Goal: Find specific page/section: Find specific page/section

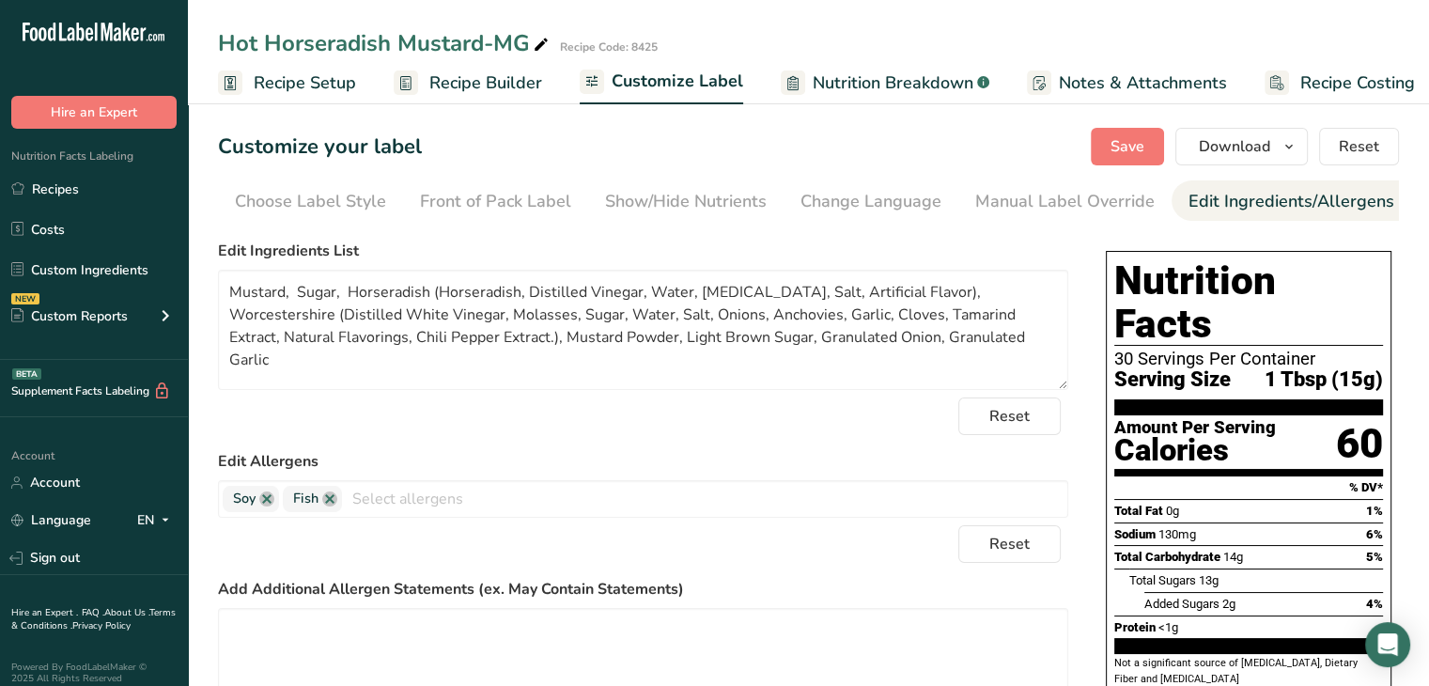
scroll to position [0, 184]
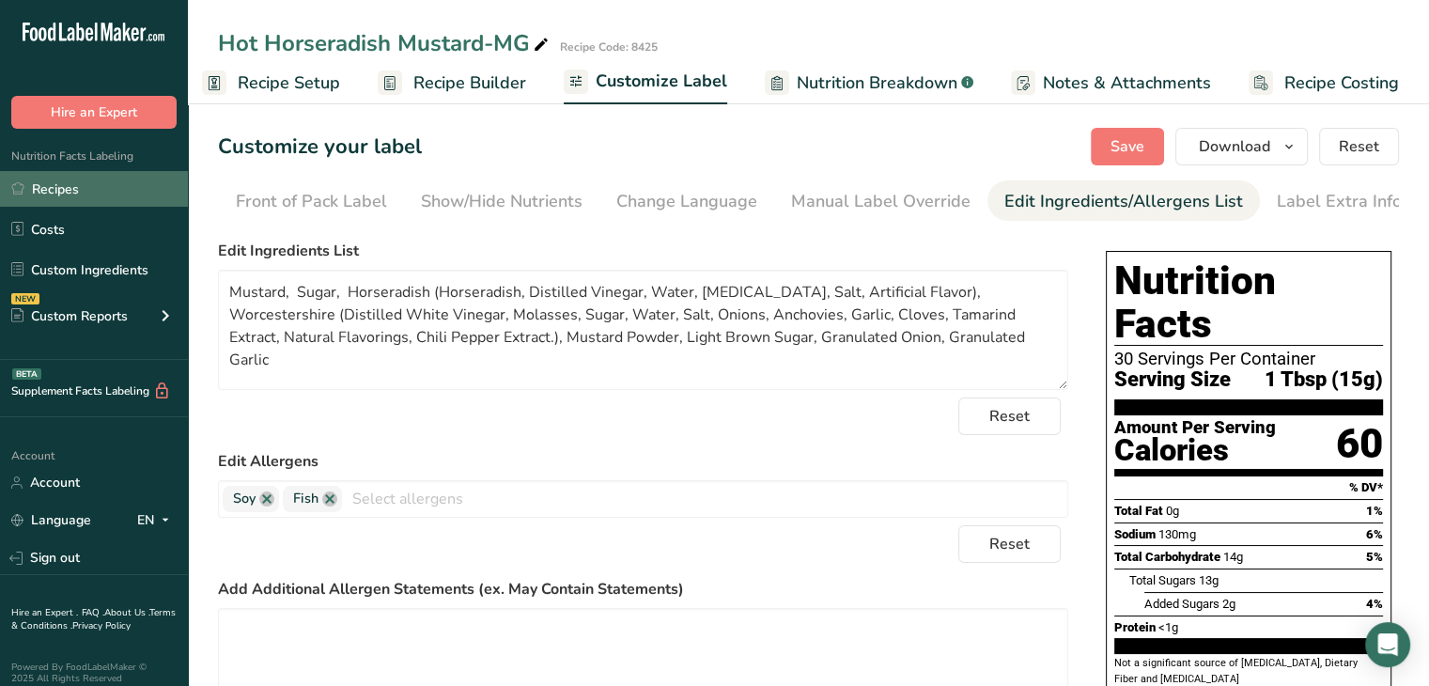
click at [90, 182] on link "Recipes" at bounding box center [94, 189] width 188 height 36
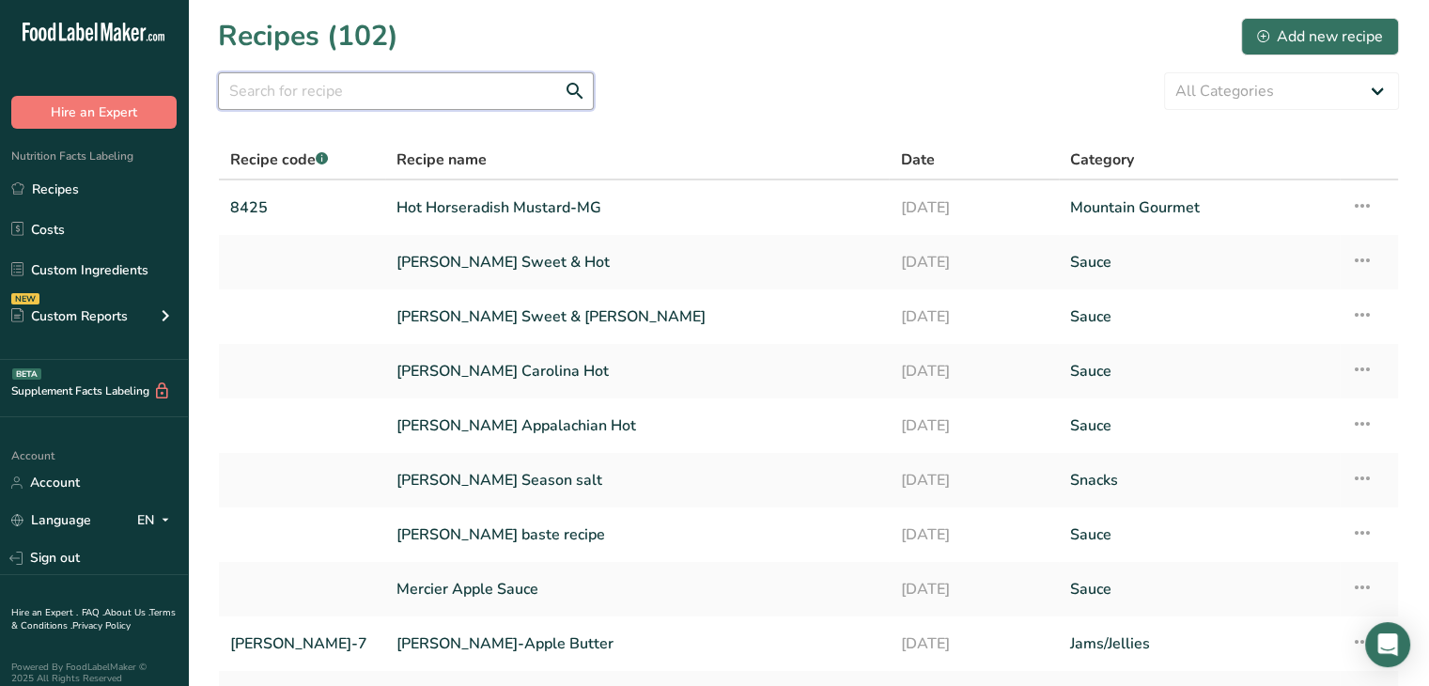
click at [279, 93] on input "text" at bounding box center [406, 91] width 376 height 38
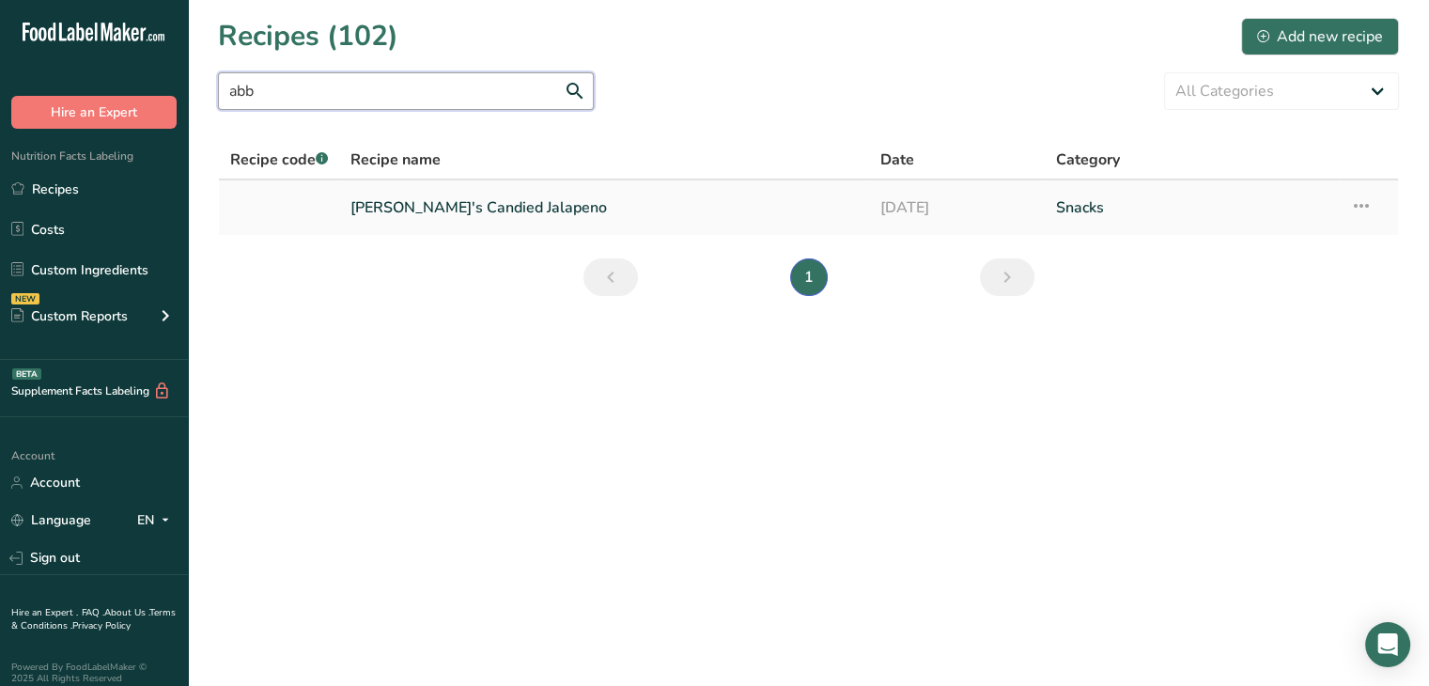
type input "abb"
click at [507, 213] on link "[PERSON_NAME]'s Candied Jalapeno" at bounding box center [604, 207] width 507 height 39
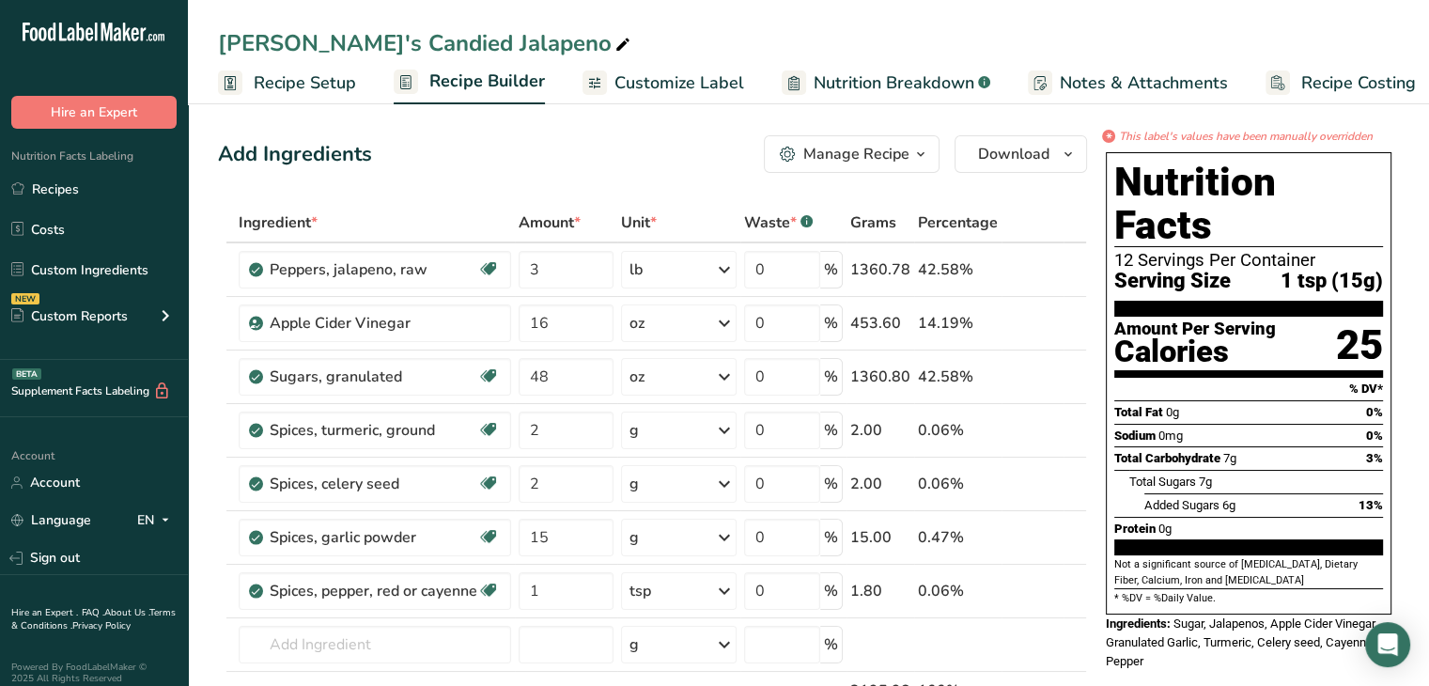
click at [886, 157] on div "Manage Recipe" at bounding box center [856, 154] width 106 height 23
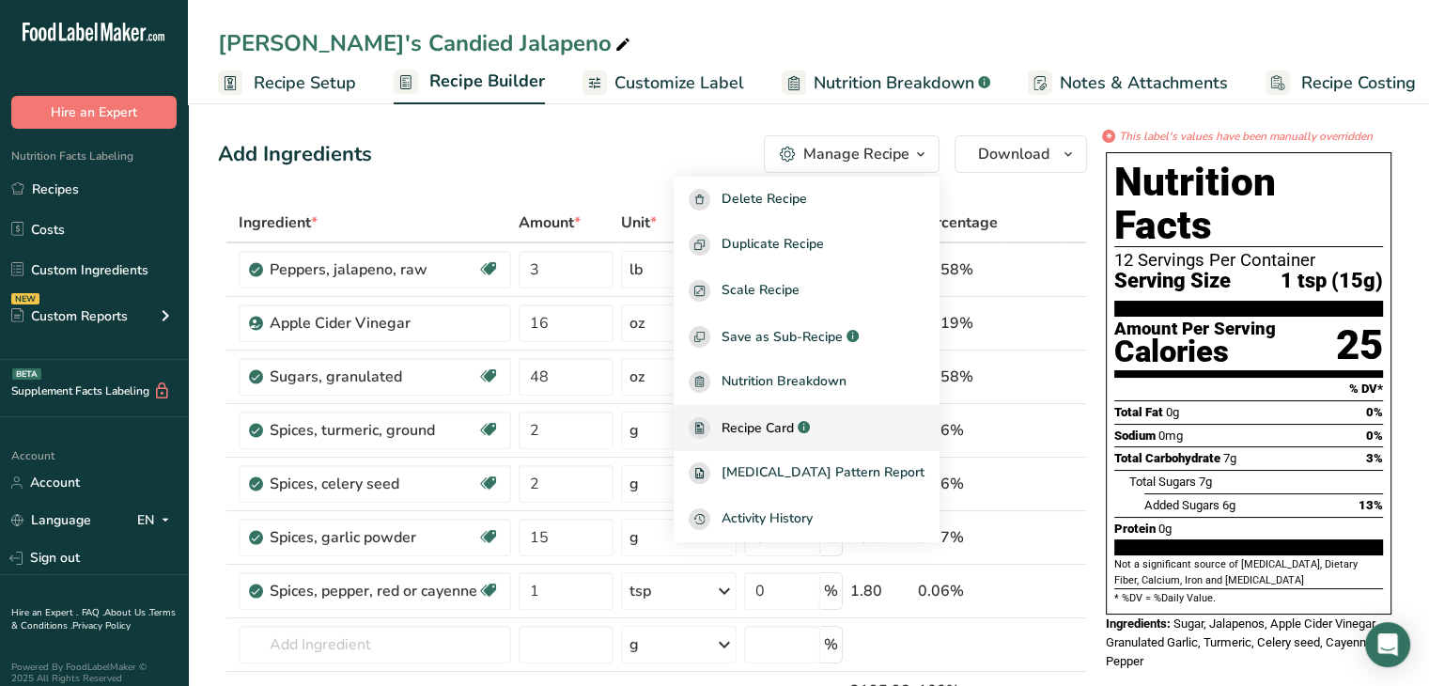
click at [794, 420] on span "Recipe Card" at bounding box center [758, 428] width 72 height 20
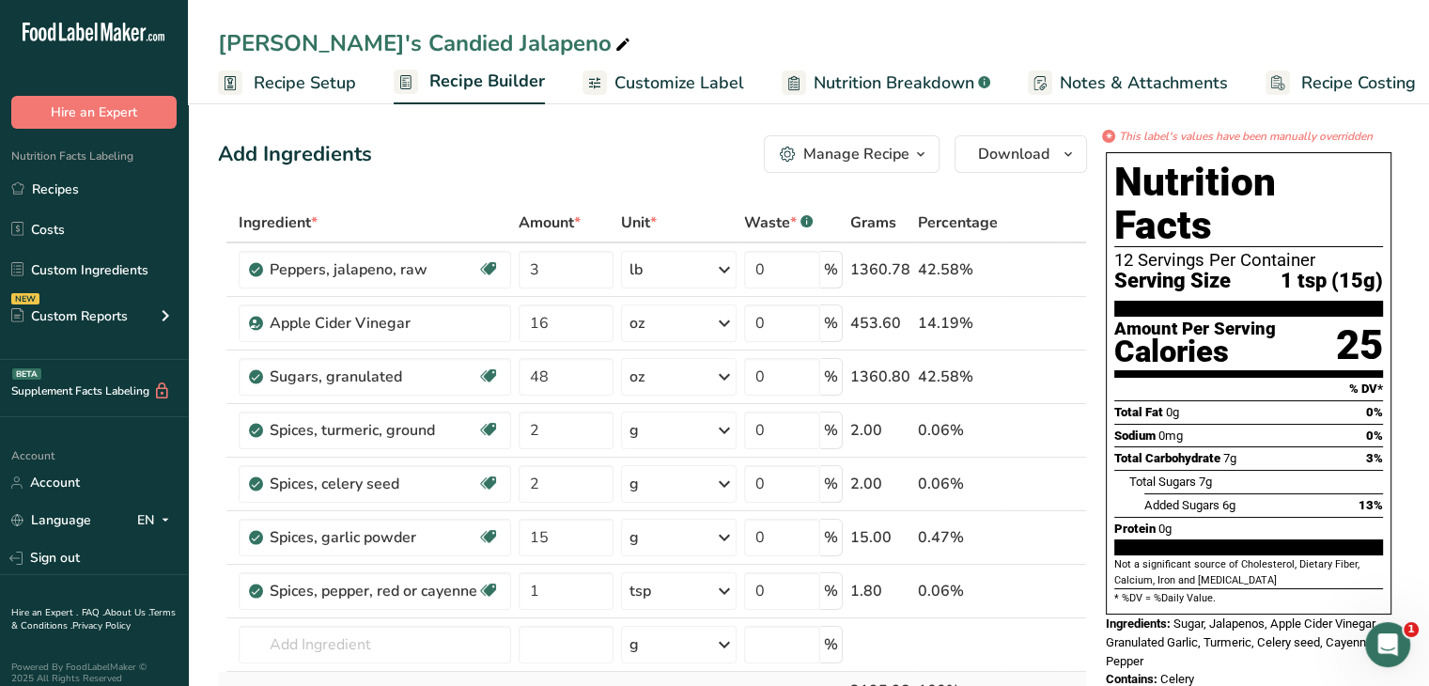
scroll to position [600, 0]
